Goal: Transaction & Acquisition: Purchase product/service

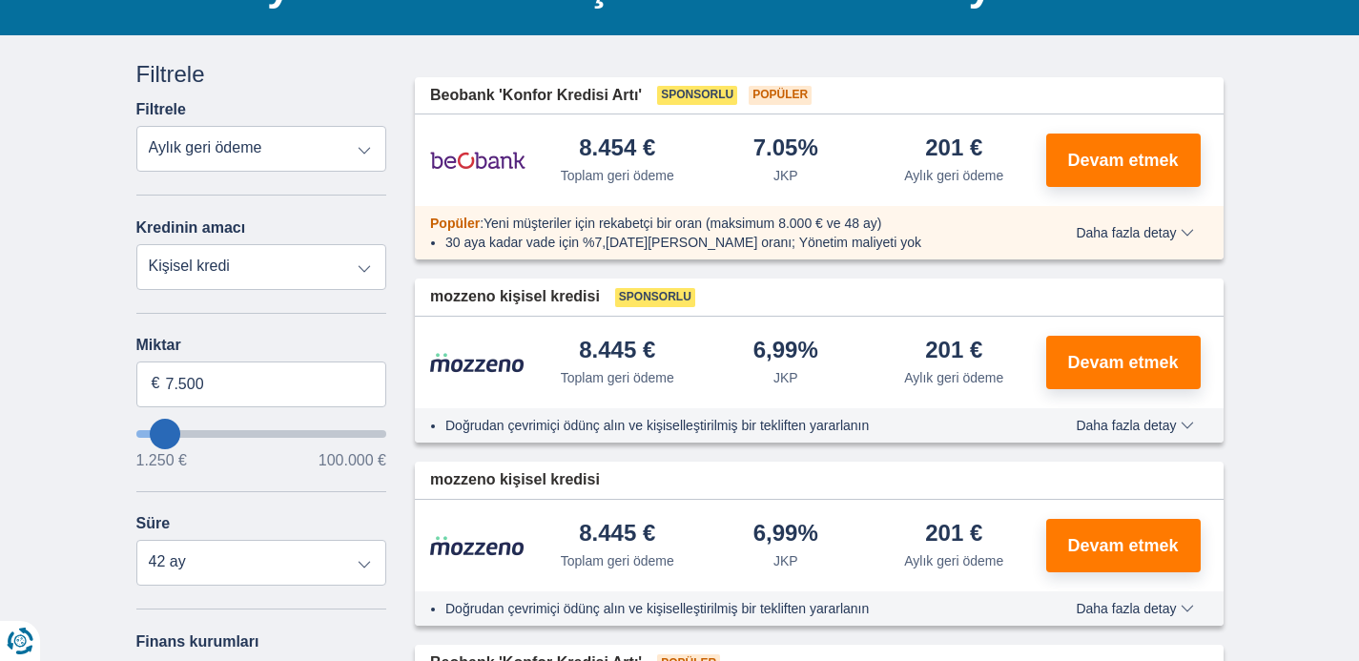
scroll to position [187, 0]
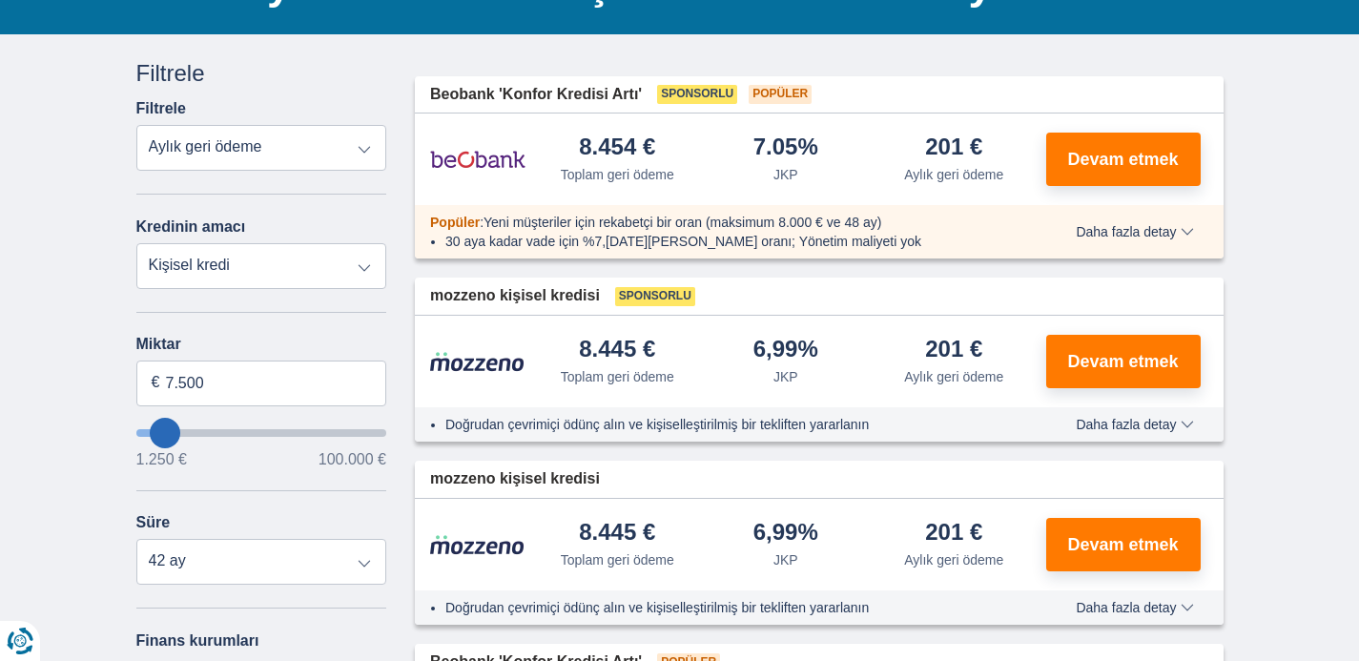
click at [249, 149] on select "Toplam geri ödeme JKP Aylık geri ödeme" at bounding box center [261, 148] width 251 height 46
select select "trp+"
click at [136, 125] on select "Toplam geri ödeme JKP Aylık geri ödeme" at bounding box center [261, 148] width 251 height 46
click at [245, 261] on select "Kişisel kredi Otomatik Motosiklet / bisiklet Karavan Yenileme Enerji Borç konso…" at bounding box center [261, 266] width 251 height 46
select select "holiday"
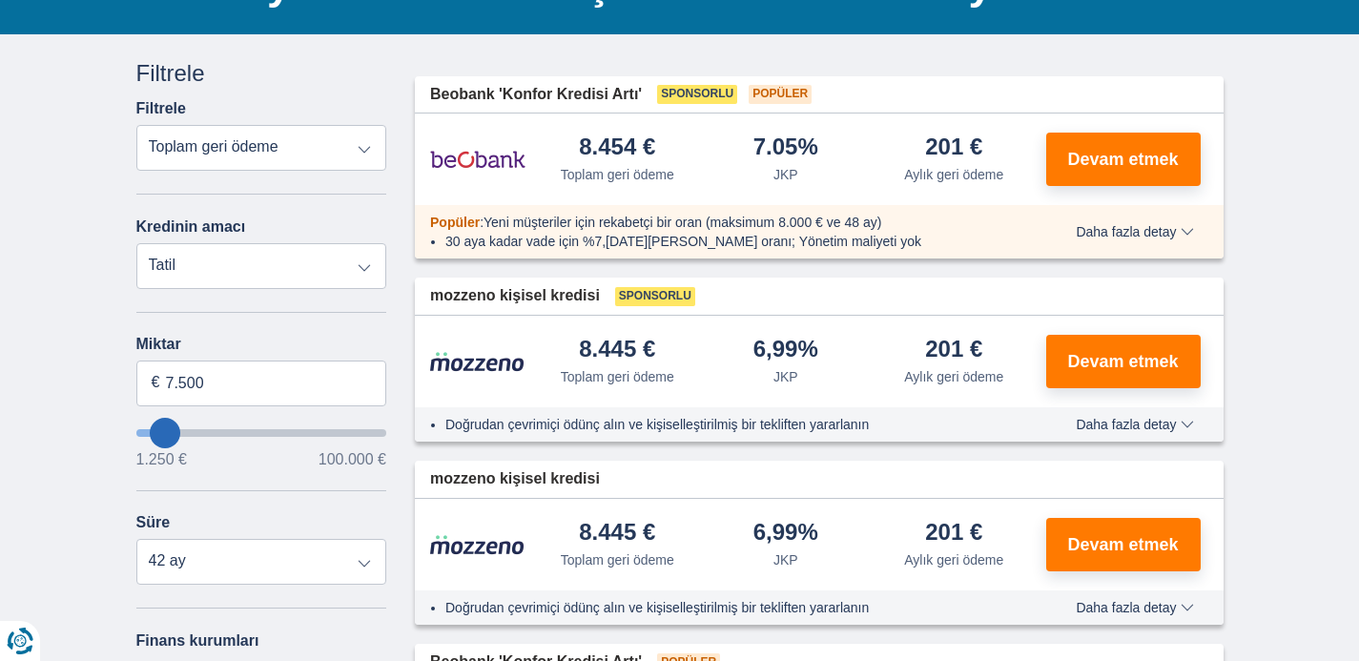
click at [136, 243] on select "Kişisel kredi Otomatik Motosiklet / bisiklet Karavan Yenileme Enerji Borç konso…" at bounding box center [261, 266] width 251 height 46
type input "7.500"
type input "7250"
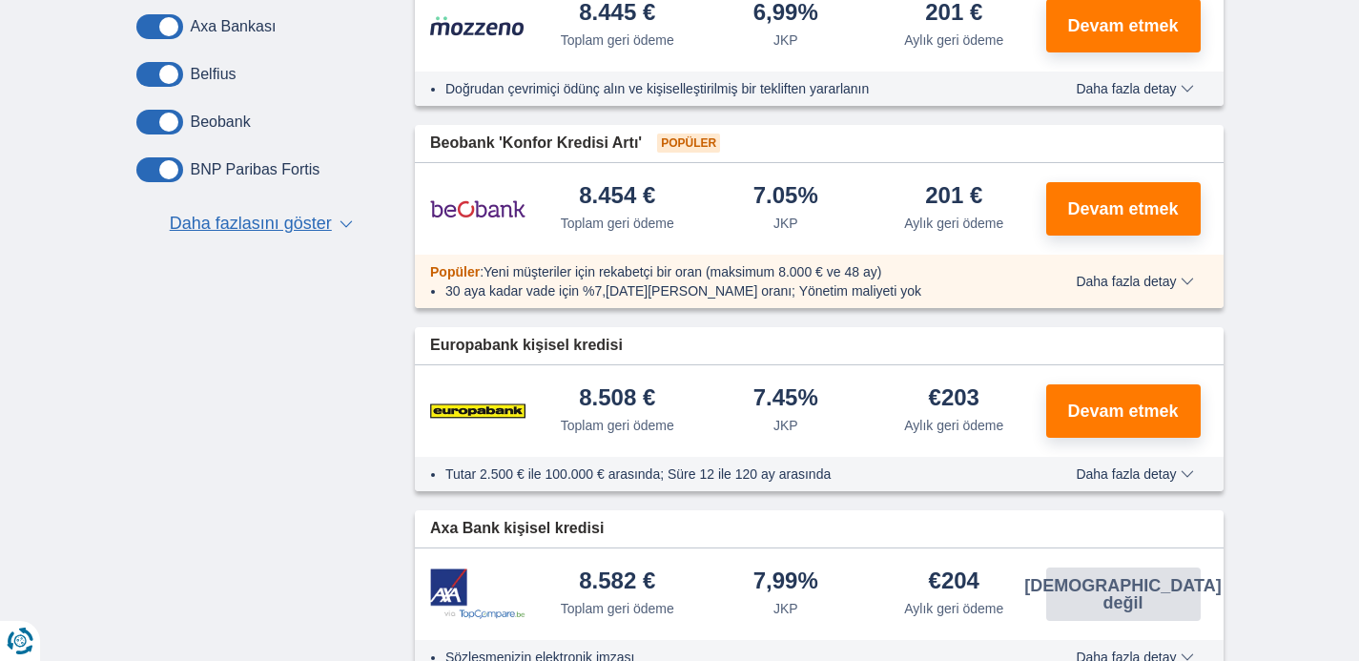
scroll to position [215, 0]
